Goal: Check status

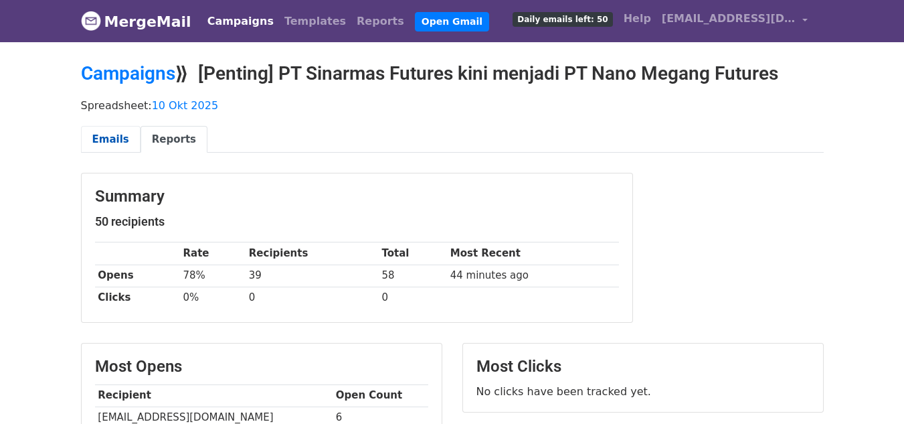
click at [116, 143] on link "Emails" at bounding box center [111, 139] width 60 height 27
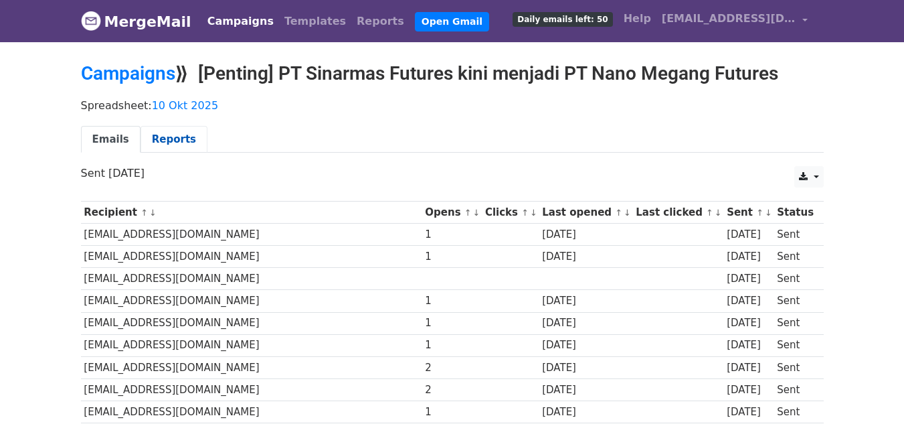
click at [163, 135] on link "Reports" at bounding box center [174, 139] width 67 height 27
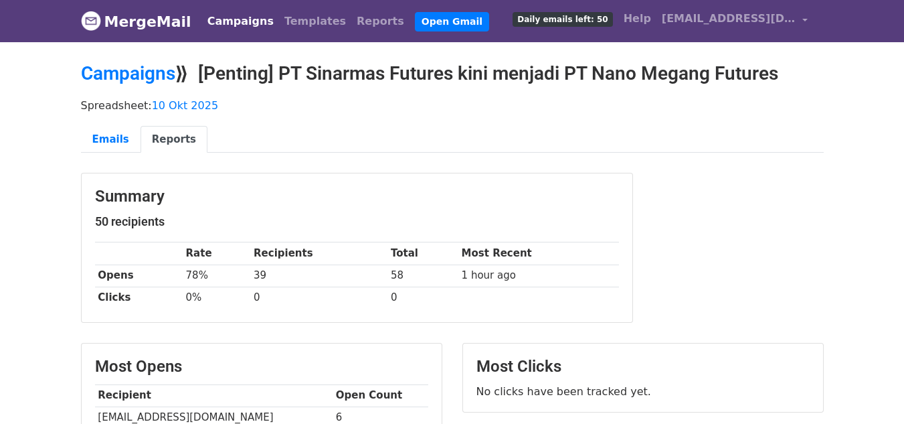
drag, startPoint x: 811, startPoint y: 215, endPoint x: 760, endPoint y: 280, distance: 82.5
click at [811, 215] on div "Summary 50 recipients Rate Recipients Total Most Recent Opens 78% 39 58 1 hour …" at bounding box center [452, 254] width 763 height 163
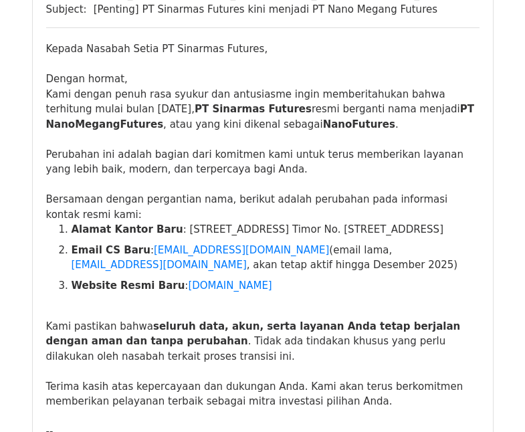
scroll to position [402, 0]
